Goal: Task Accomplishment & Management: Manage account settings

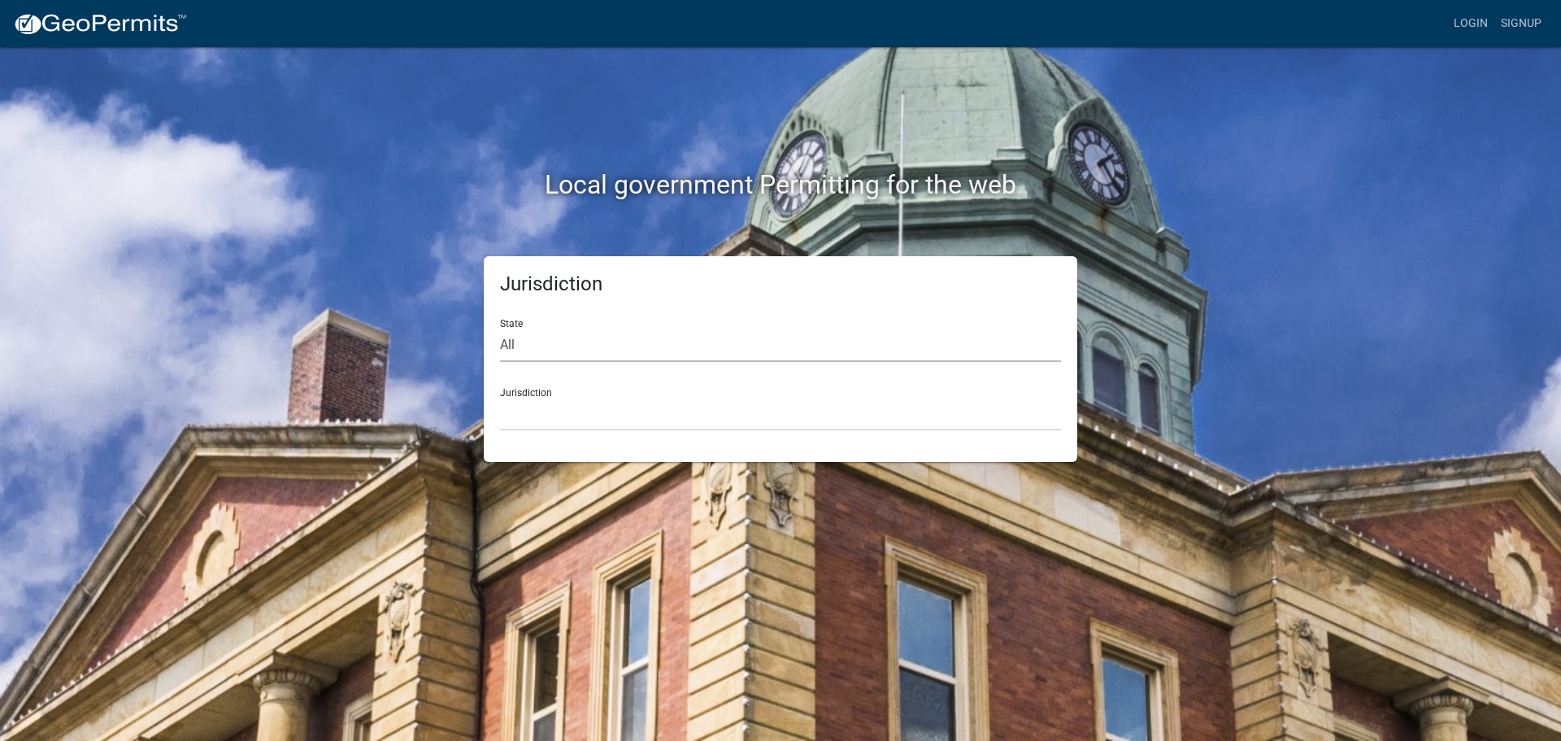
click at [510, 346] on select "All [US_STATE] [US_STATE] [US_STATE] [US_STATE] [US_STATE] [US_STATE] [US_STATE…" at bounding box center [780, 345] width 561 height 33
select select "[US_STATE]"
click at [500, 329] on select "All [US_STATE] [US_STATE] [US_STATE] [US_STATE] [US_STATE] [US_STATE] [US_STATE…" at bounding box center [780, 345] width 561 height 33
click at [535, 390] on div "Jurisdiction [GEOGRAPHIC_DATA], [US_STATE][PERSON_NAME][GEOGRAPHIC_DATA], [US_S…" at bounding box center [780, 403] width 561 height 56
click at [535, 395] on div "Jurisdiction [GEOGRAPHIC_DATA], [US_STATE][PERSON_NAME][GEOGRAPHIC_DATA], [US_S…" at bounding box center [780, 403] width 561 height 56
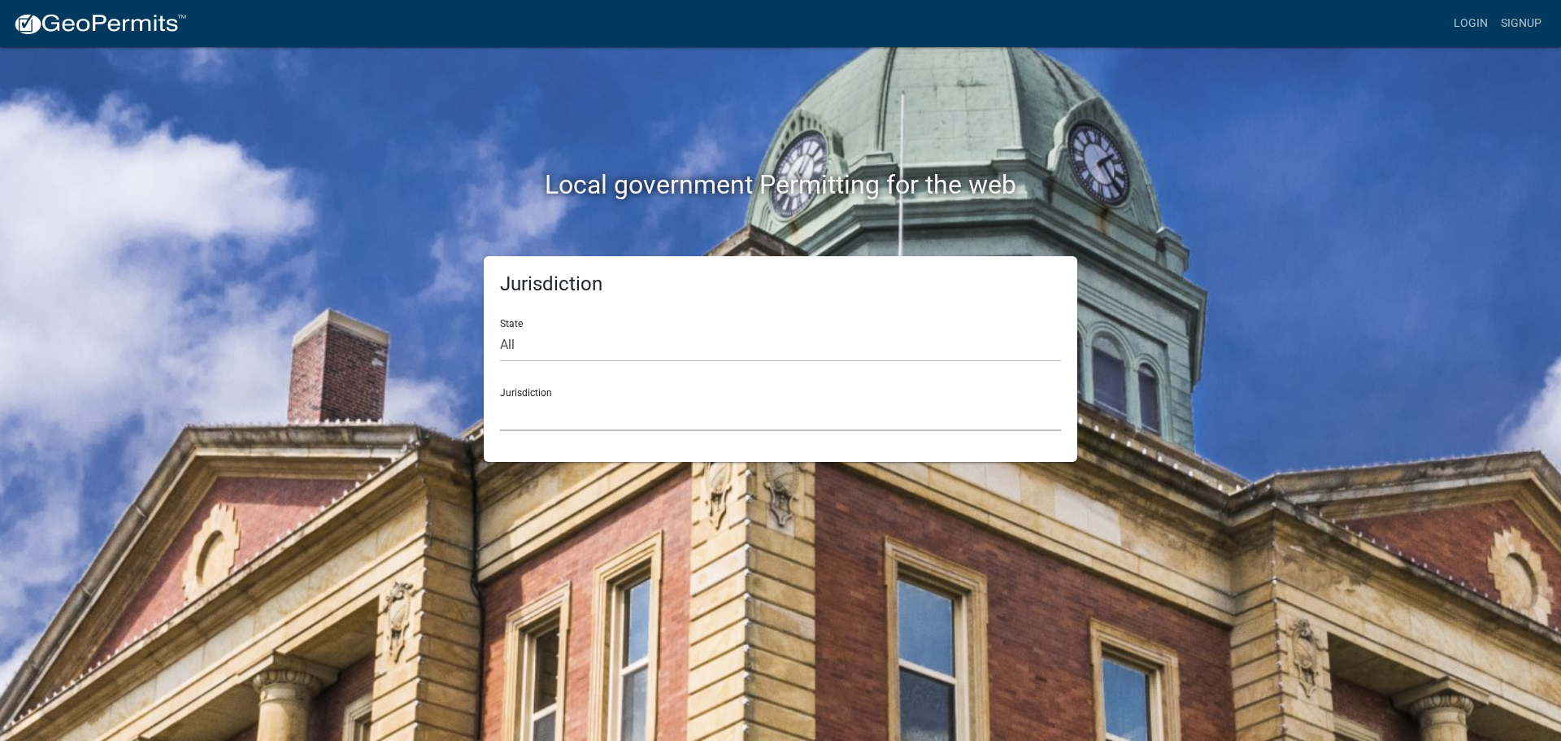
click at [533, 412] on select "[GEOGRAPHIC_DATA], [US_STATE][PERSON_NAME][GEOGRAPHIC_DATA], [US_STATE][PERSON_…" at bounding box center [780, 414] width 561 height 33
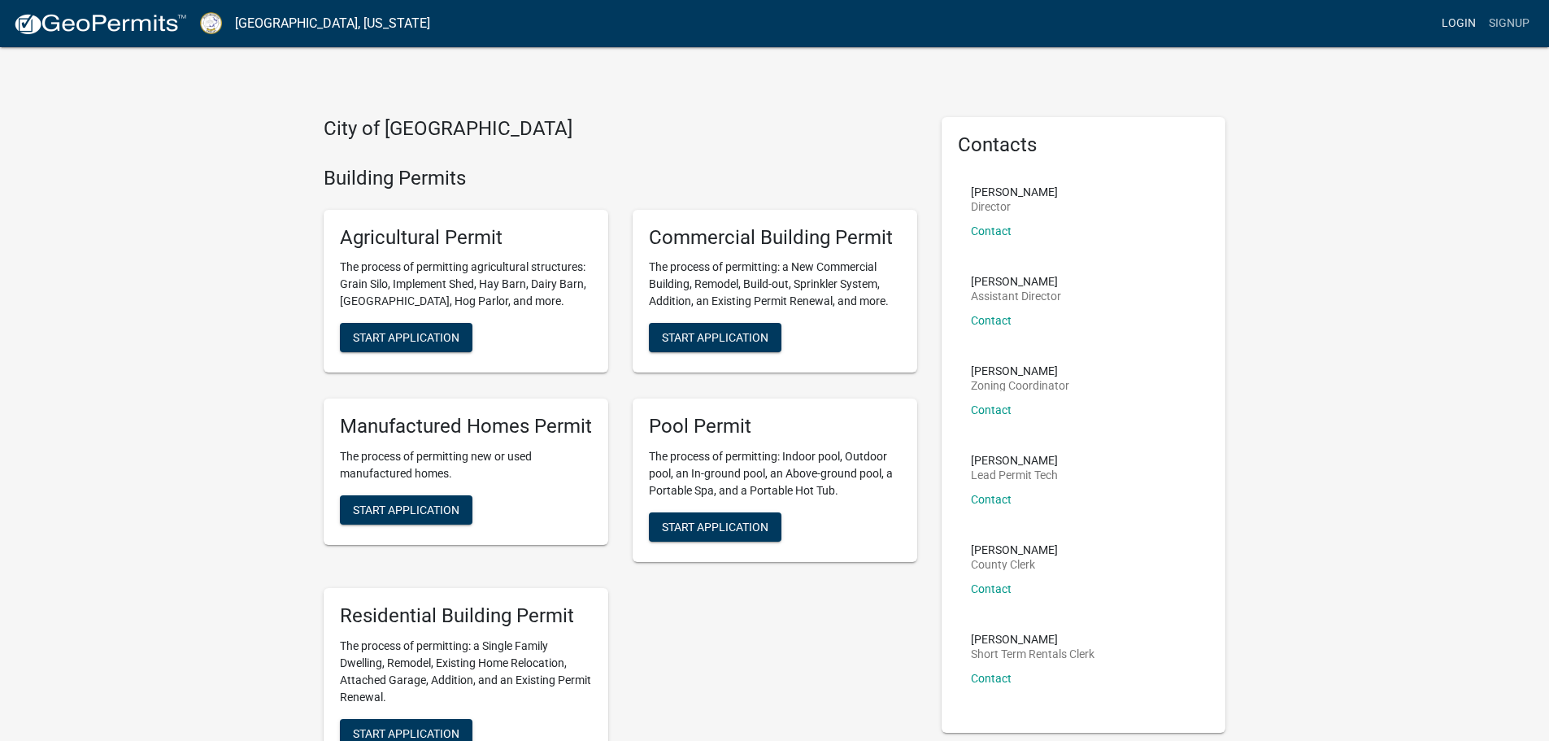
click at [1457, 18] on link "Login" at bounding box center [1458, 23] width 47 height 31
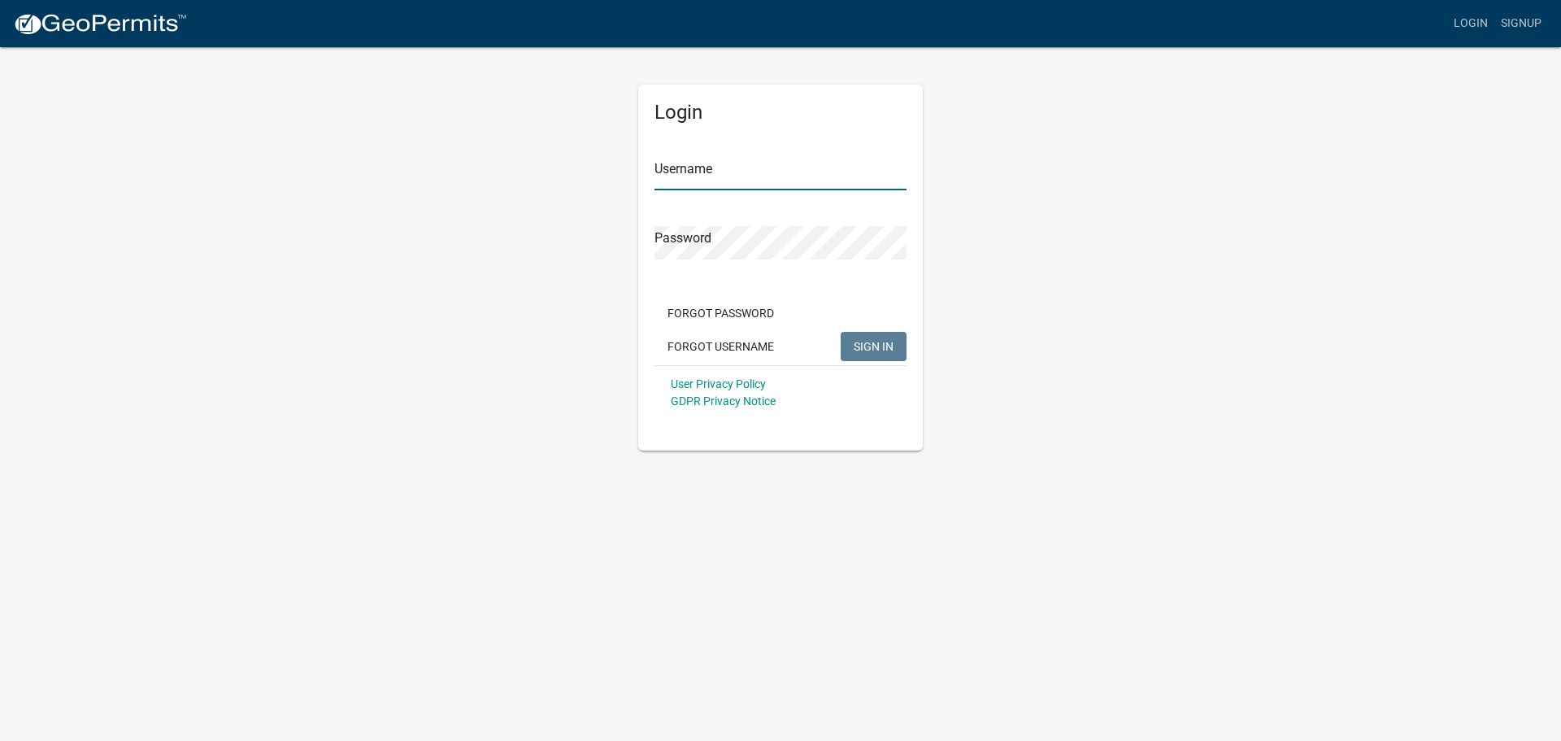
type input "paulm"
click at [877, 344] on span "SIGN IN" at bounding box center [874, 345] width 40 height 13
click at [873, 348] on span "SIGN IN" at bounding box center [874, 345] width 40 height 13
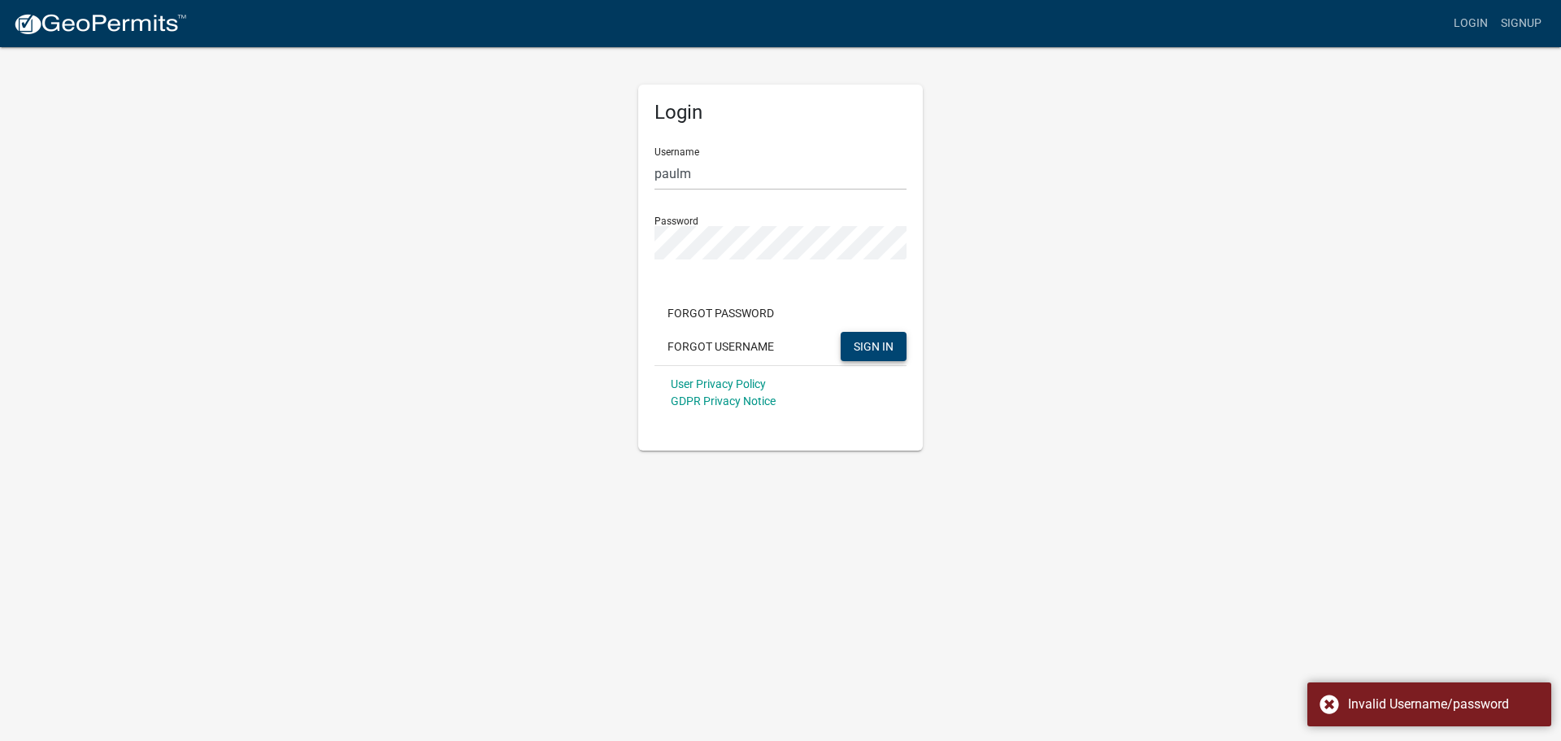
click at [555, 199] on div "Login Username paulm Password Forgot Password Forgot Username SIGN IN User Priv…" at bounding box center [780, 248] width 927 height 405
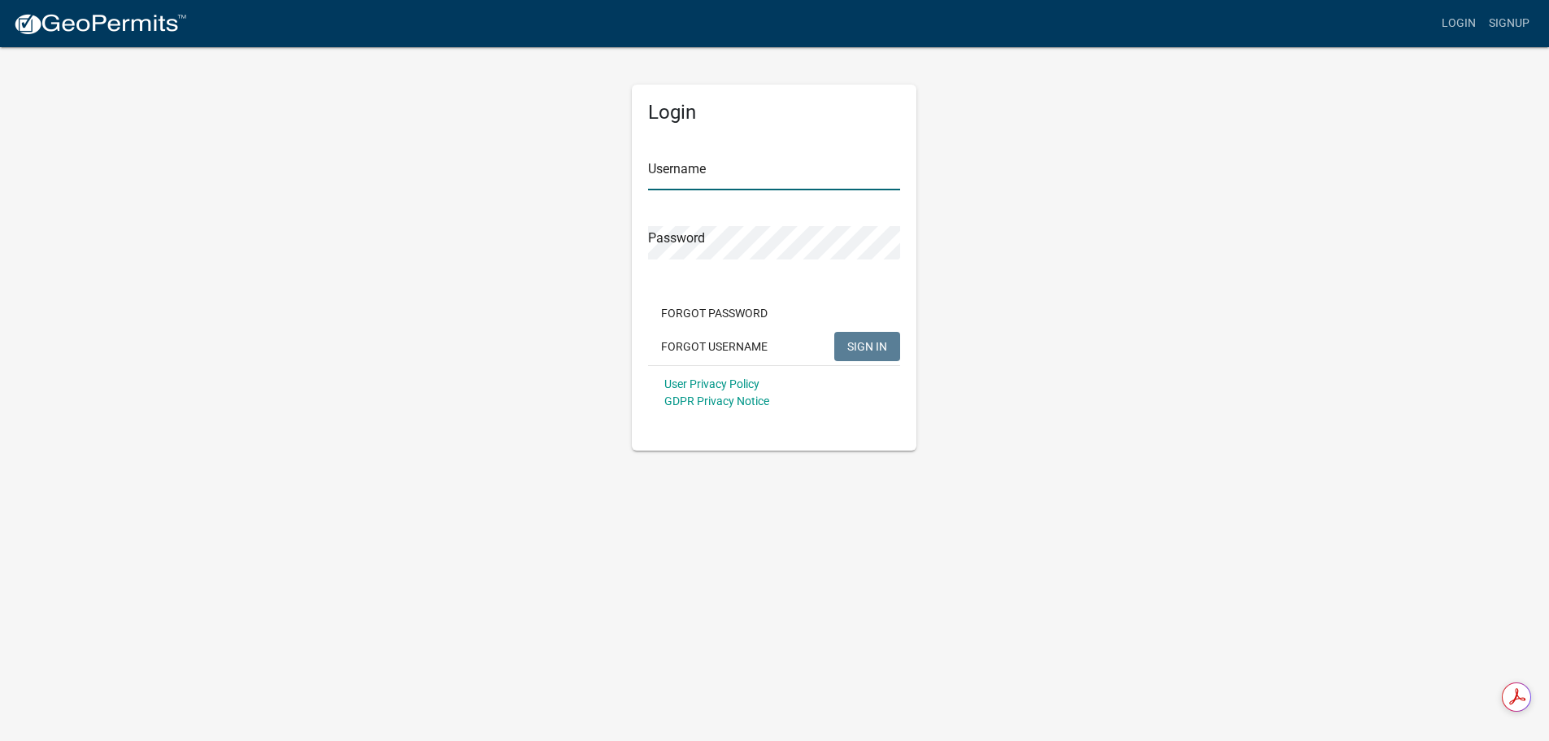
type input "paulm"
click at [623, 240] on div "Login Username paulm Password Forgot Password Forgot Username SIGN IN User Priv…" at bounding box center [780, 248] width 927 height 405
click at [841, 332] on button "SIGN IN" at bounding box center [874, 346] width 66 height 29
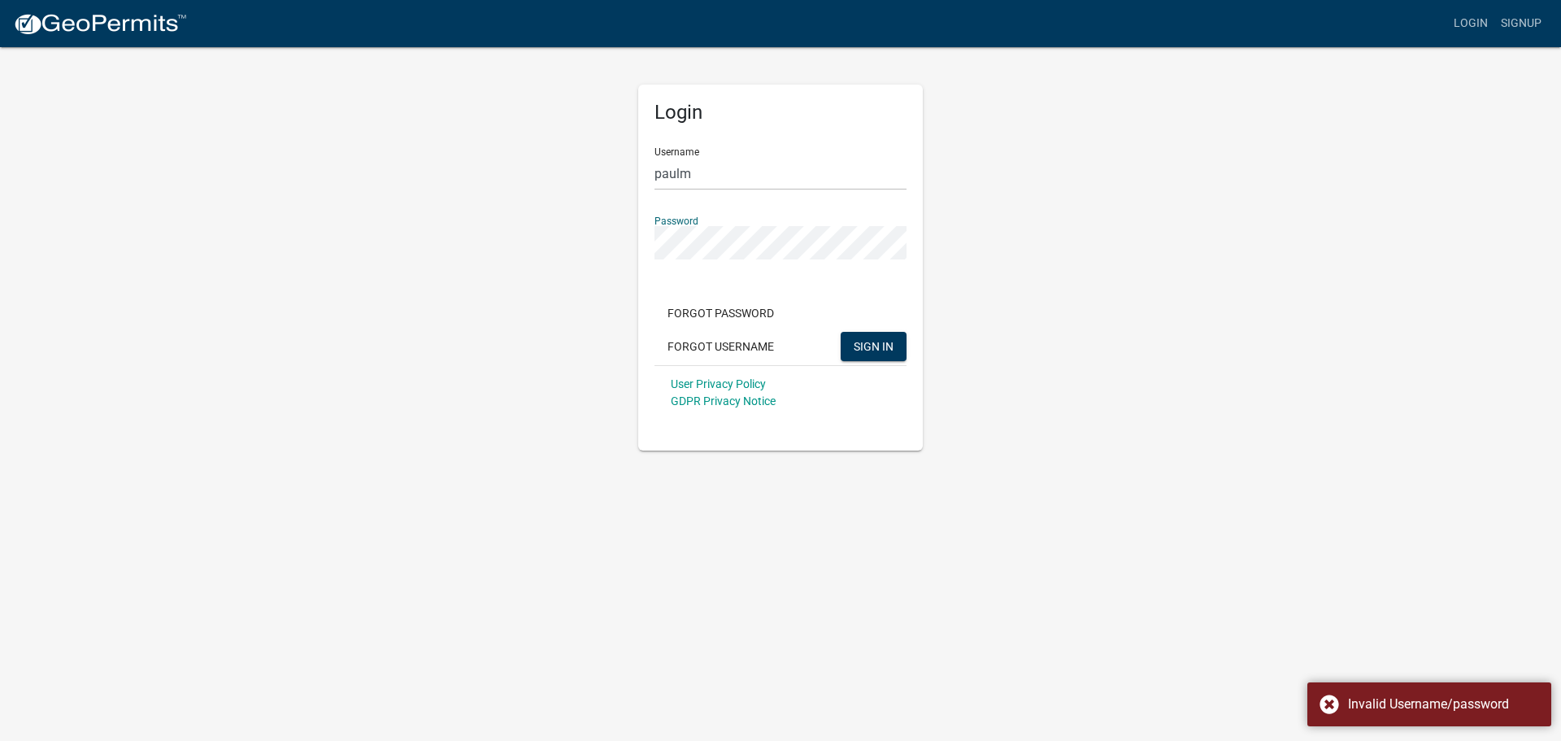
click at [984, 250] on div "Login Username paulm Password Forgot Password Forgot Username SIGN IN User Priv…" at bounding box center [780, 248] width 927 height 405
click at [713, 312] on button "Forgot Password" at bounding box center [721, 312] width 133 height 29
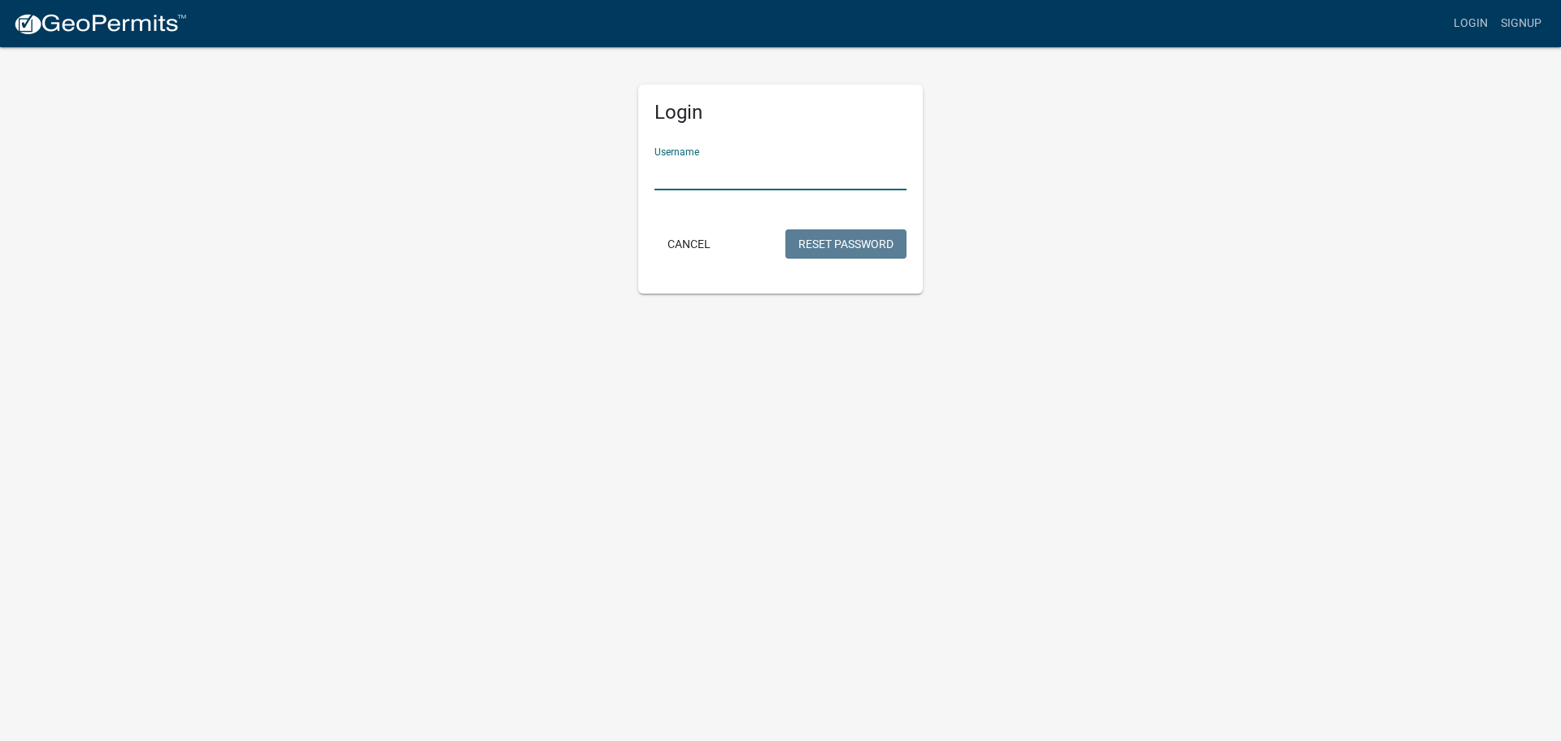
click at [709, 172] on input "Username" at bounding box center [781, 173] width 252 height 33
type input "paulm"
click at [819, 240] on button "Reset Password" at bounding box center [846, 243] width 121 height 29
